Goal: Navigation & Orientation: Find specific page/section

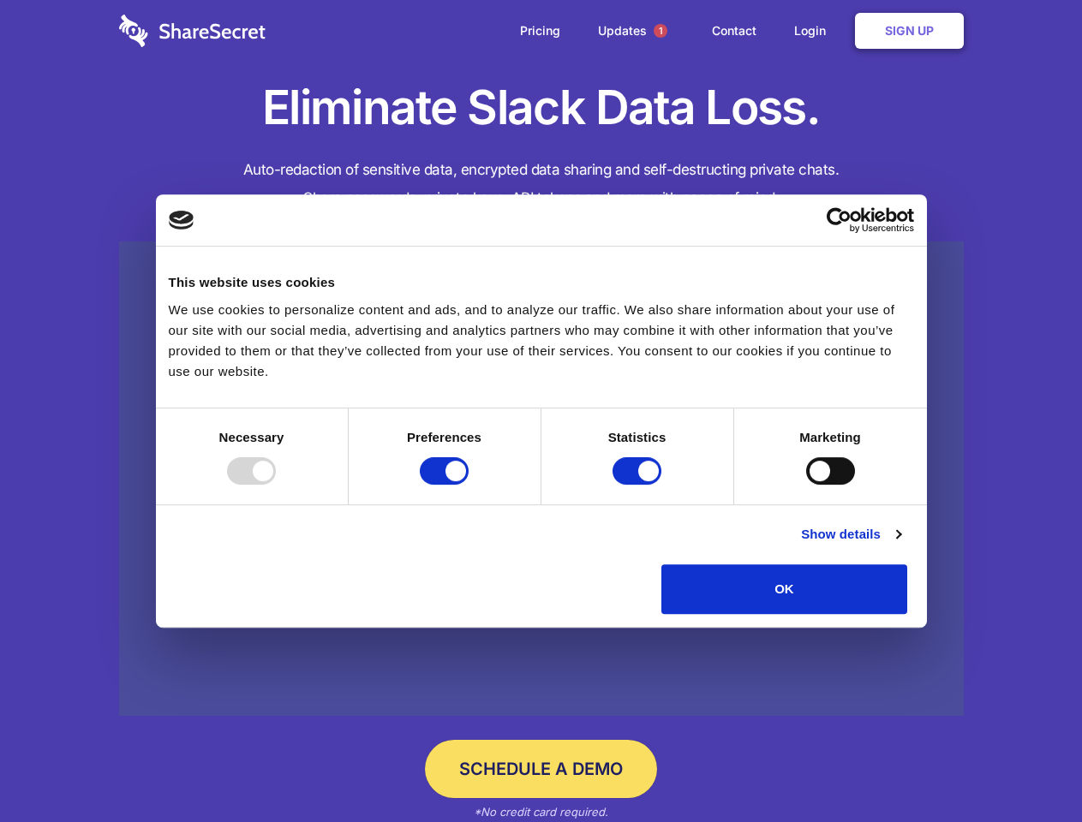
click at [276, 485] on div at bounding box center [251, 470] width 49 height 27
click at [469, 485] on input "Preferences" at bounding box center [444, 470] width 49 height 27
checkbox input "false"
click at [639, 485] on input "Statistics" at bounding box center [637, 470] width 49 height 27
checkbox input "false"
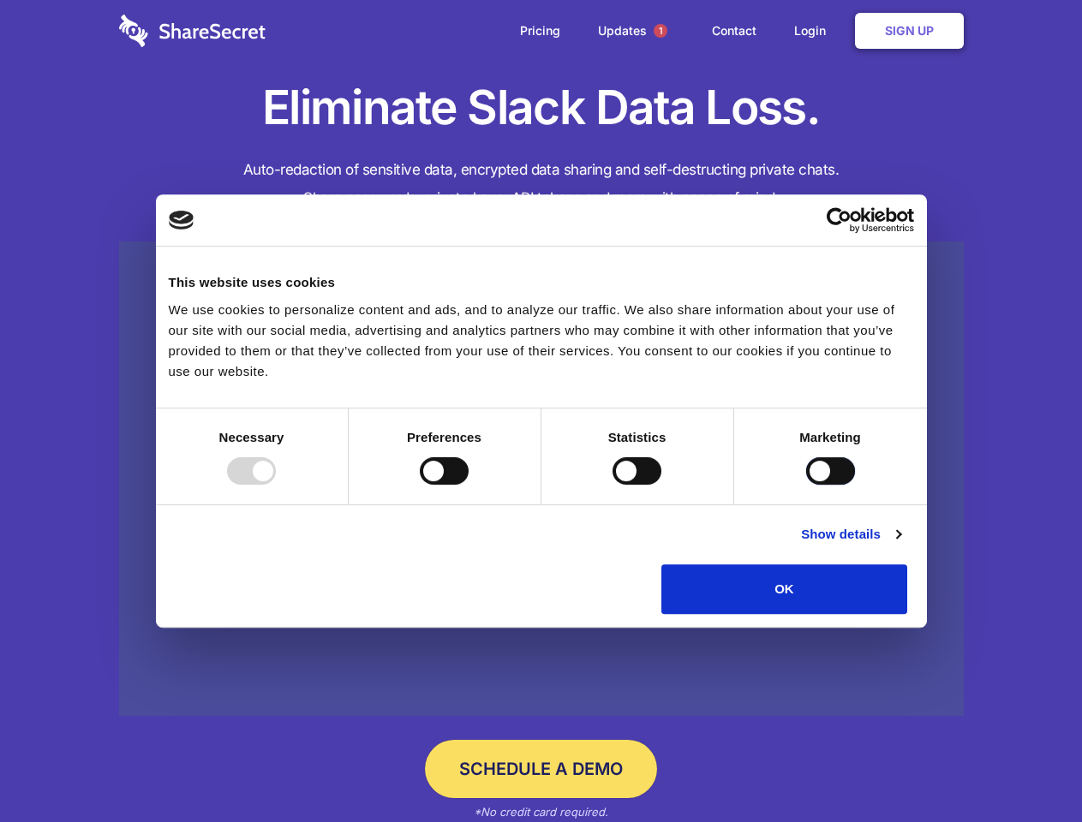
click at [806, 485] on input "Marketing" at bounding box center [830, 470] width 49 height 27
checkbox input "true"
click at [900, 545] on link "Show details" at bounding box center [850, 534] width 99 height 21
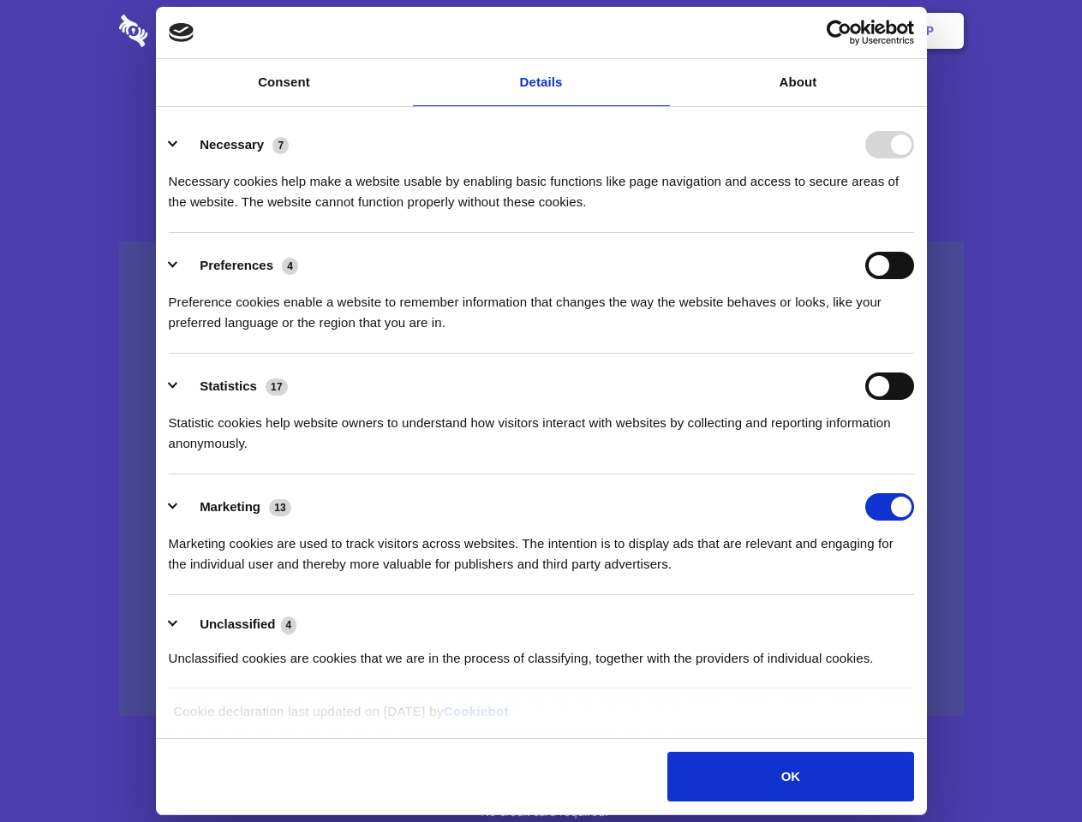
click at [914, 233] on li "Necessary 7 Necessary cookies help make a website usable by enabling basic func…" at bounding box center [541, 172] width 745 height 121
click at [660, 31] on span "1" at bounding box center [661, 31] width 14 height 14
